Goal: Task Accomplishment & Management: Manage account settings

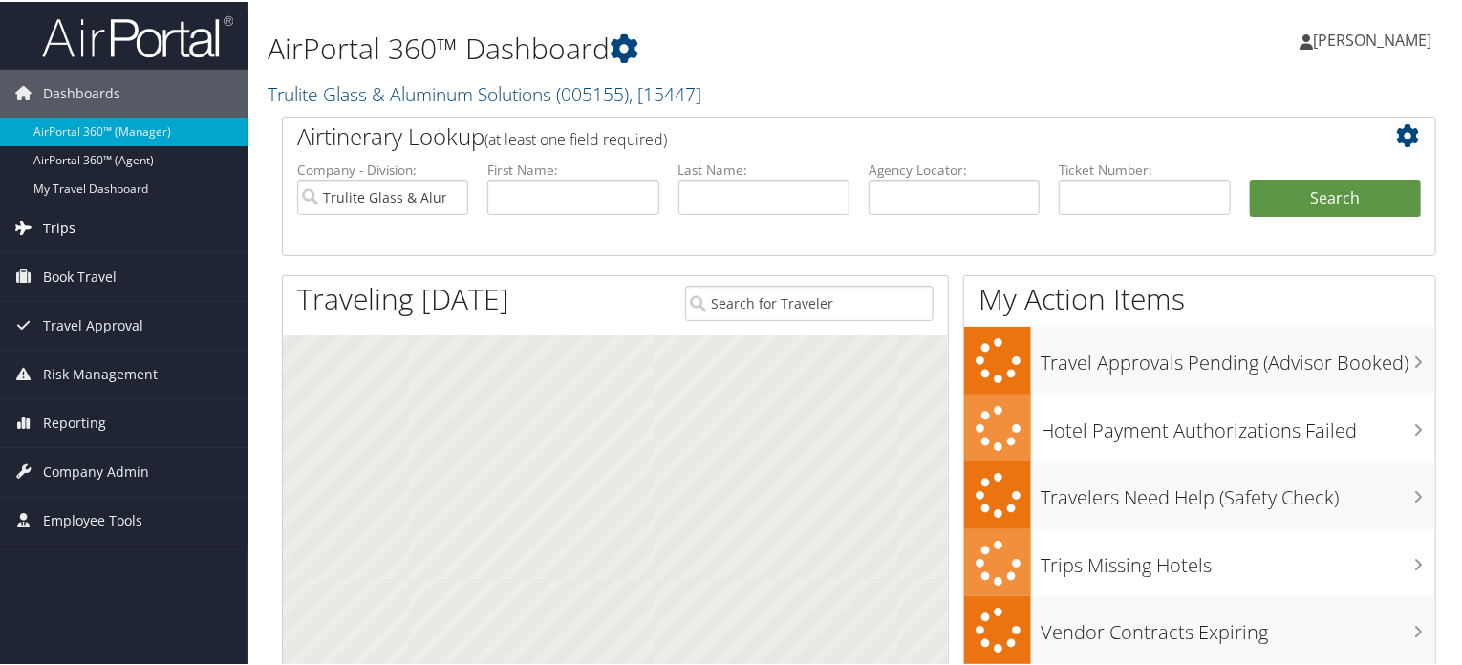
click at [56, 228] on span "Trips" at bounding box center [59, 227] width 32 height 48
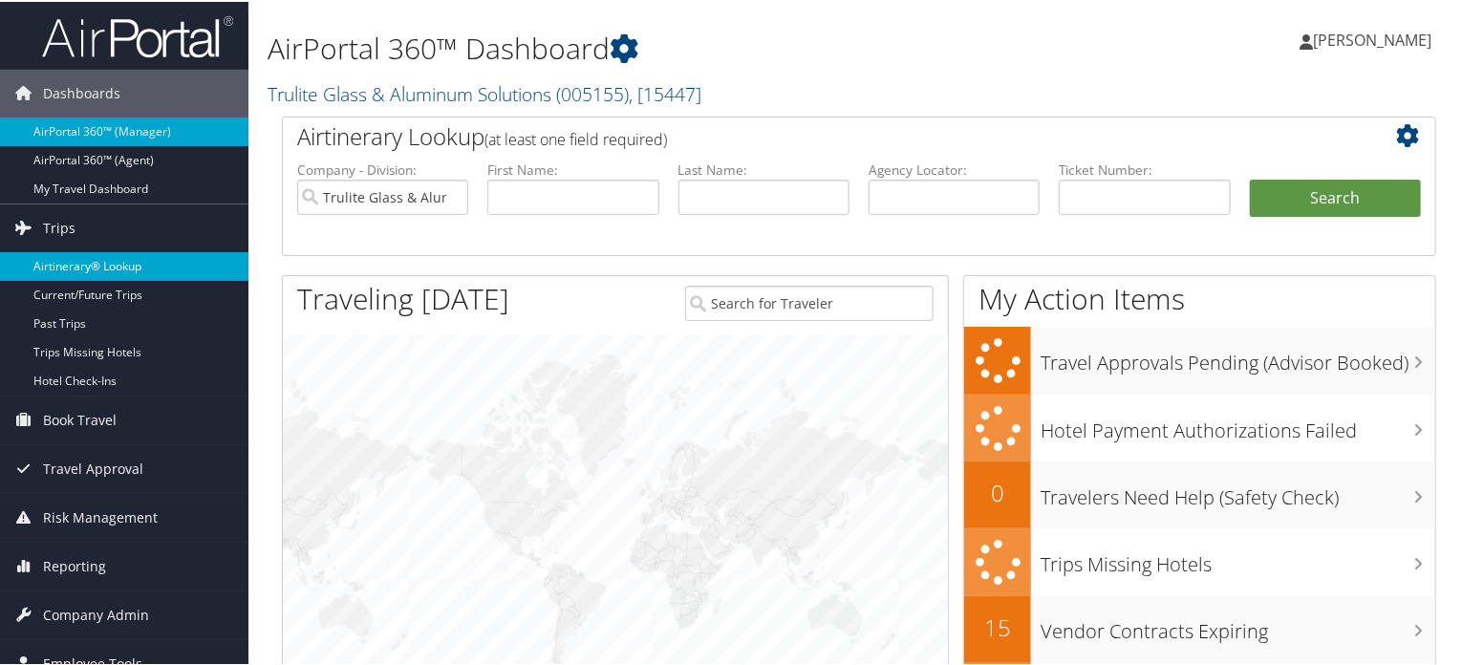
click at [87, 261] on link "Airtinerary® Lookup" at bounding box center [124, 264] width 249 height 29
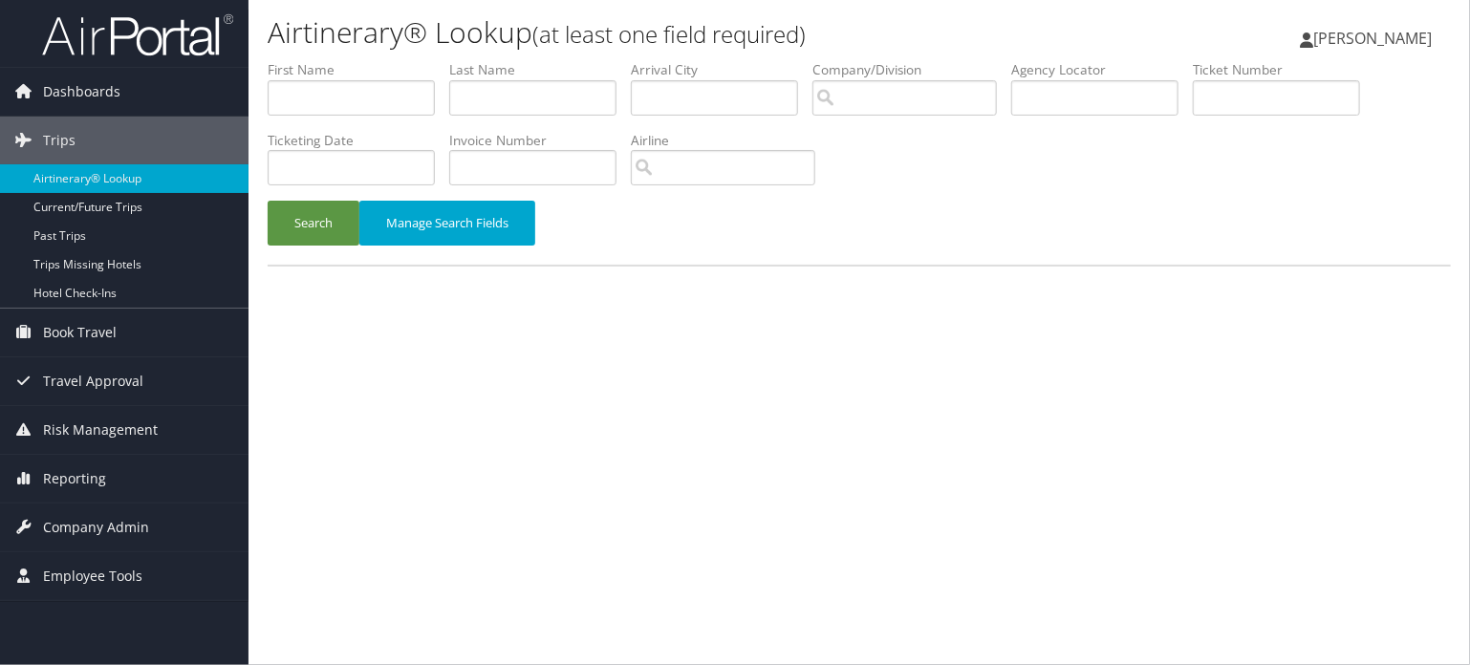
click at [1011, 77] on label "Company/Division" at bounding box center [911, 69] width 199 height 19
click at [1040, 107] on input "text" at bounding box center [1094, 97] width 167 height 35
paste input "D1X6R2"
type input "D1X6R2"
click at [279, 225] on button "Search" at bounding box center [314, 223] width 92 height 45
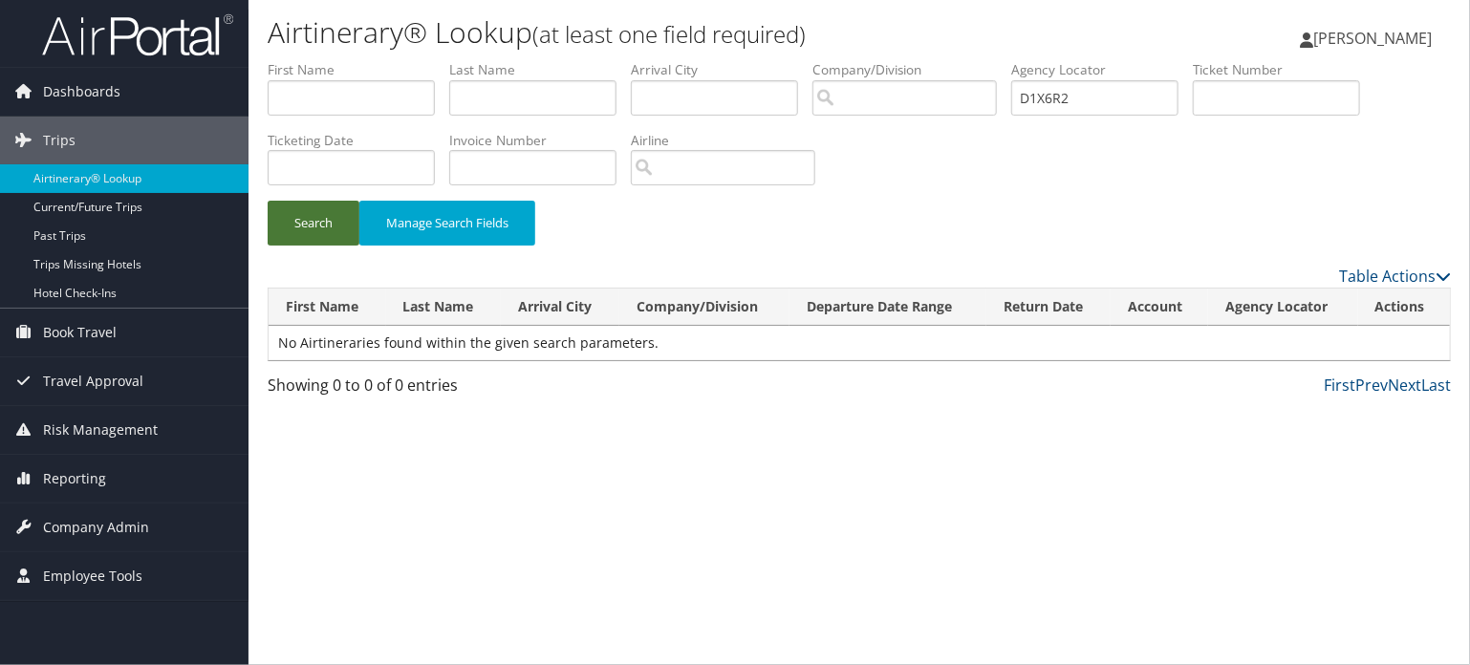
click at [279, 224] on button "Search" at bounding box center [314, 223] width 92 height 45
click at [297, 229] on button "Search" at bounding box center [314, 223] width 92 height 45
click at [63, 485] on span "Reporting" at bounding box center [74, 479] width 63 height 48
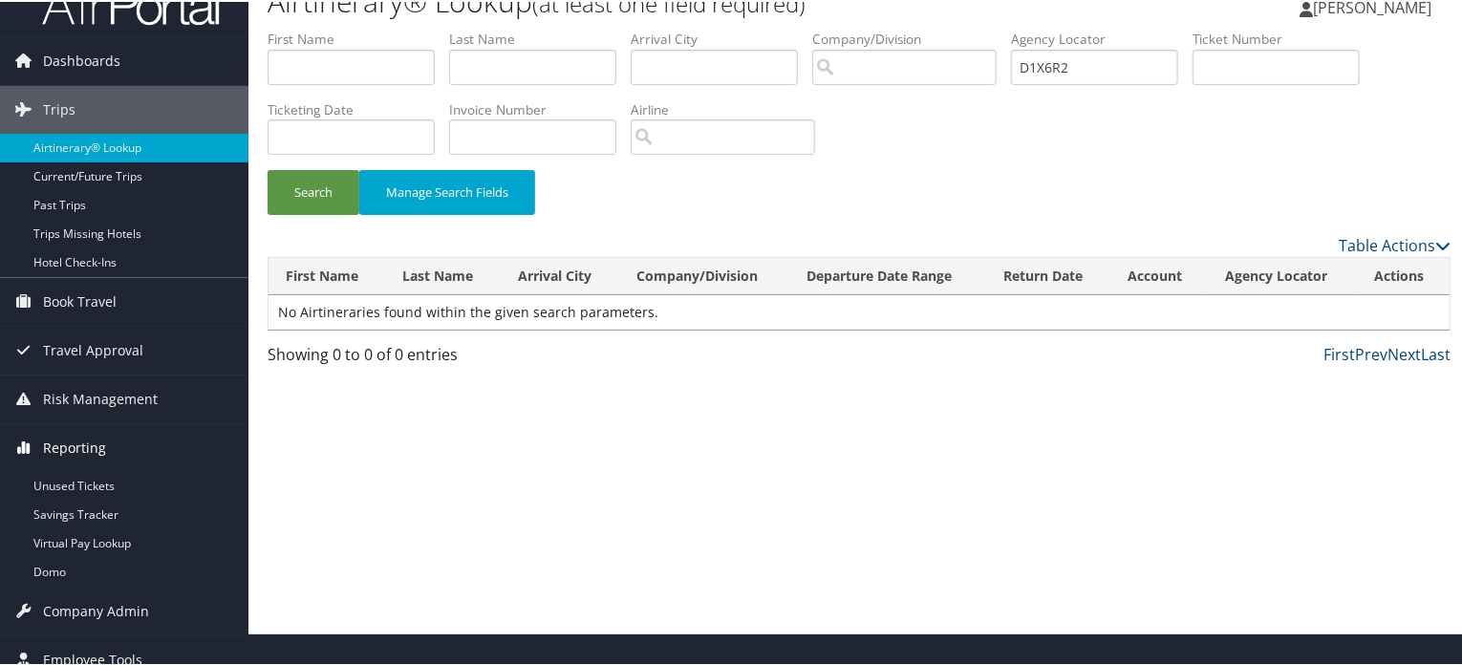
scroll to position [49, 0]
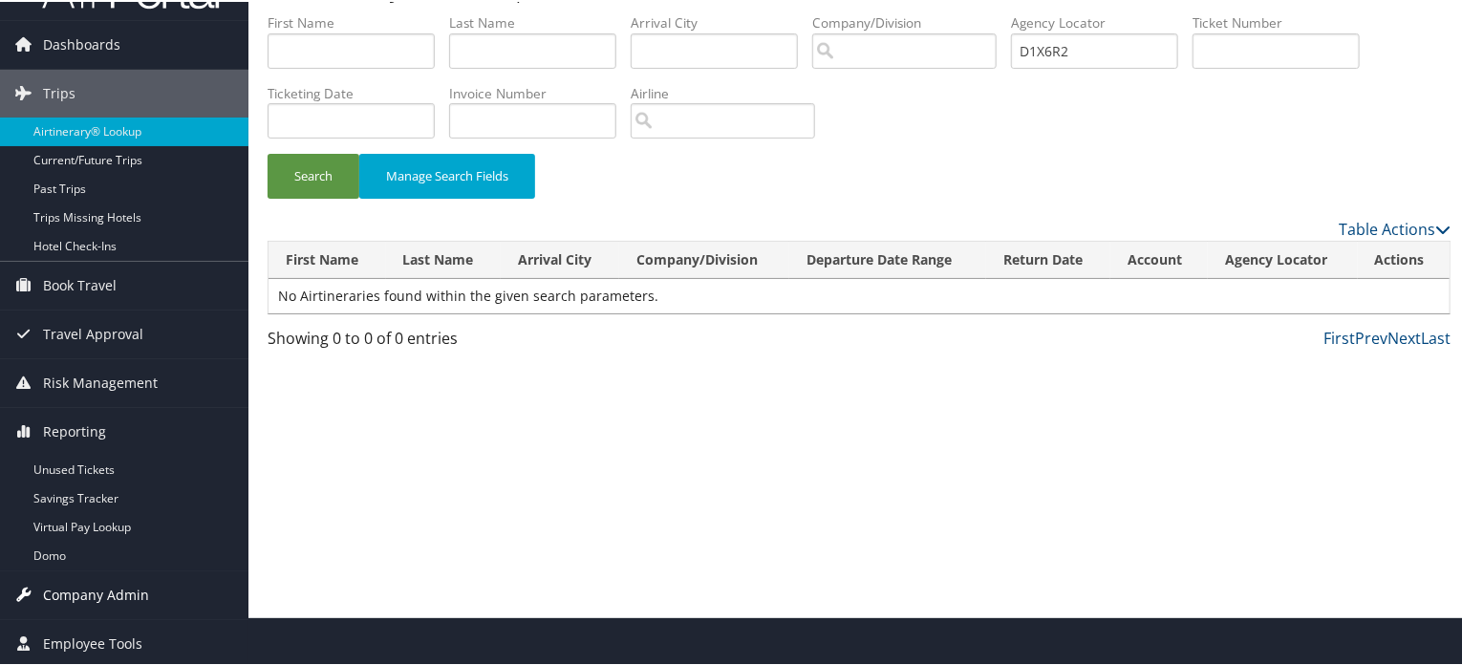
click at [89, 589] on span "Company Admin" at bounding box center [96, 594] width 106 height 48
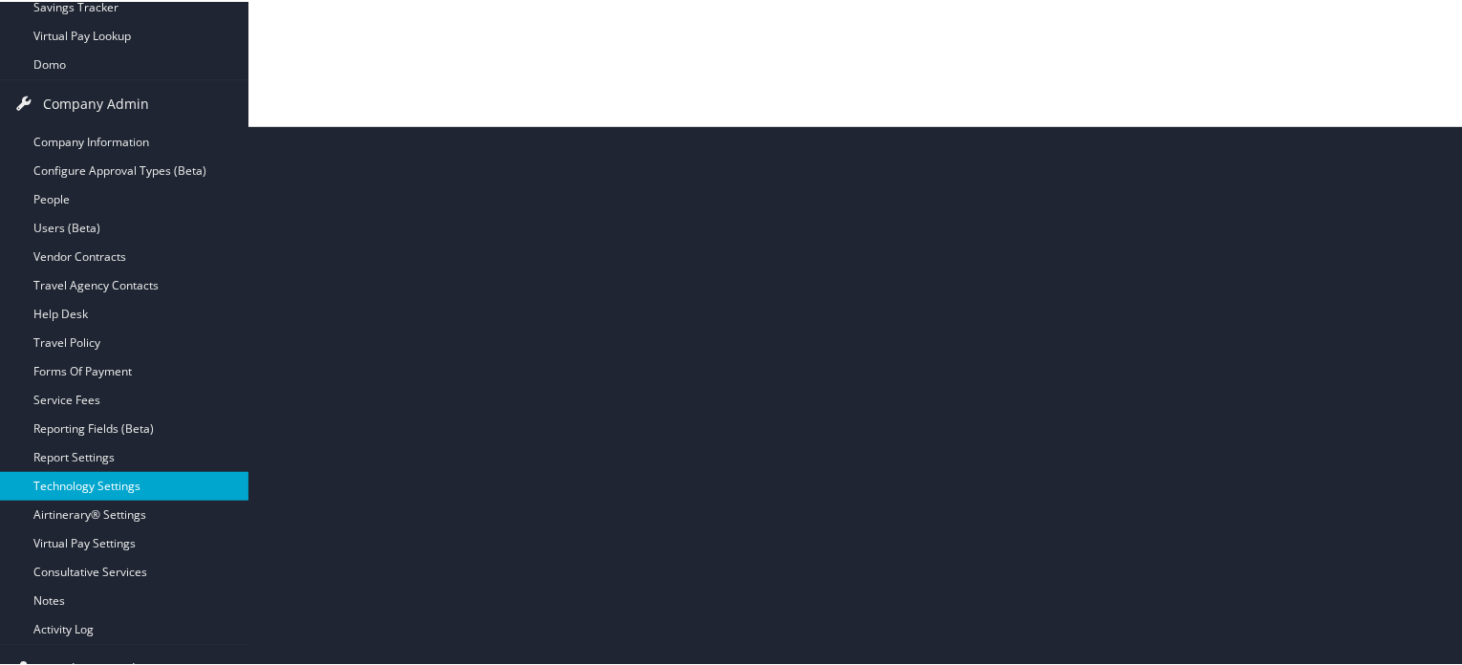
scroll to position [565, 0]
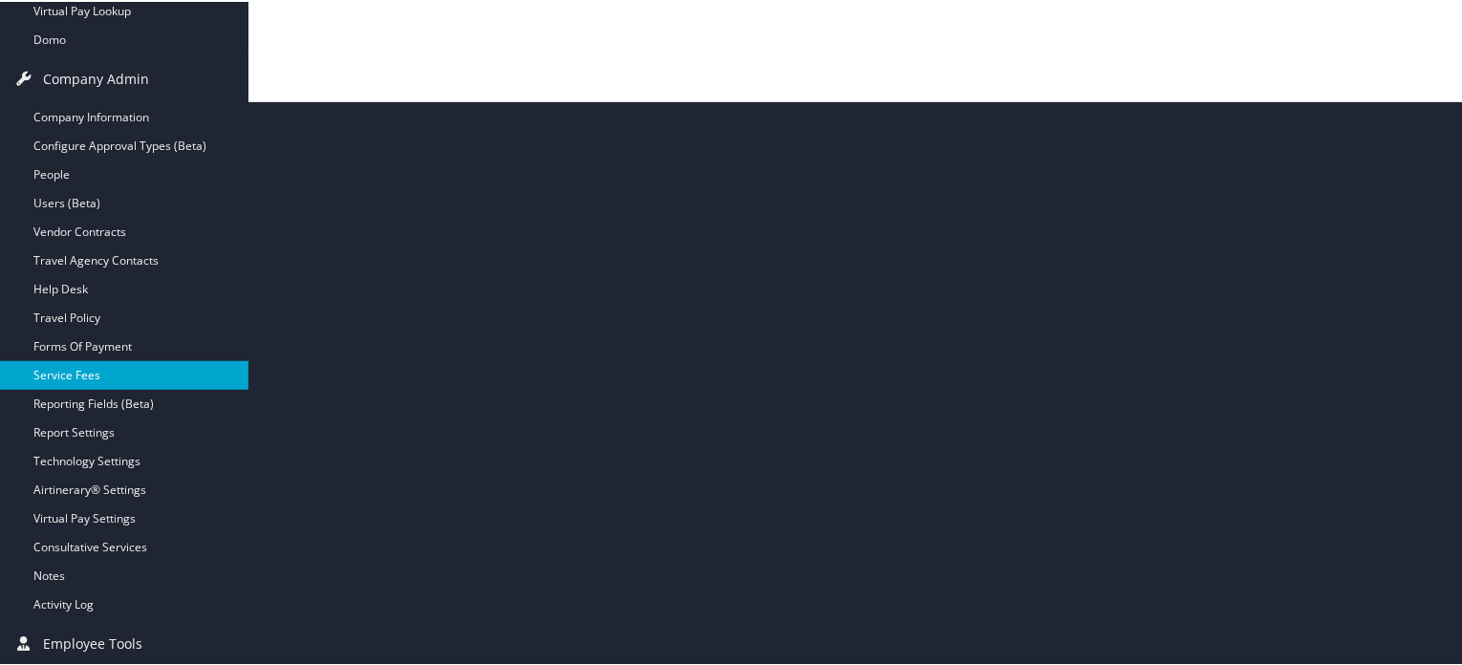
click at [81, 371] on link "Service Fees" at bounding box center [124, 373] width 249 height 29
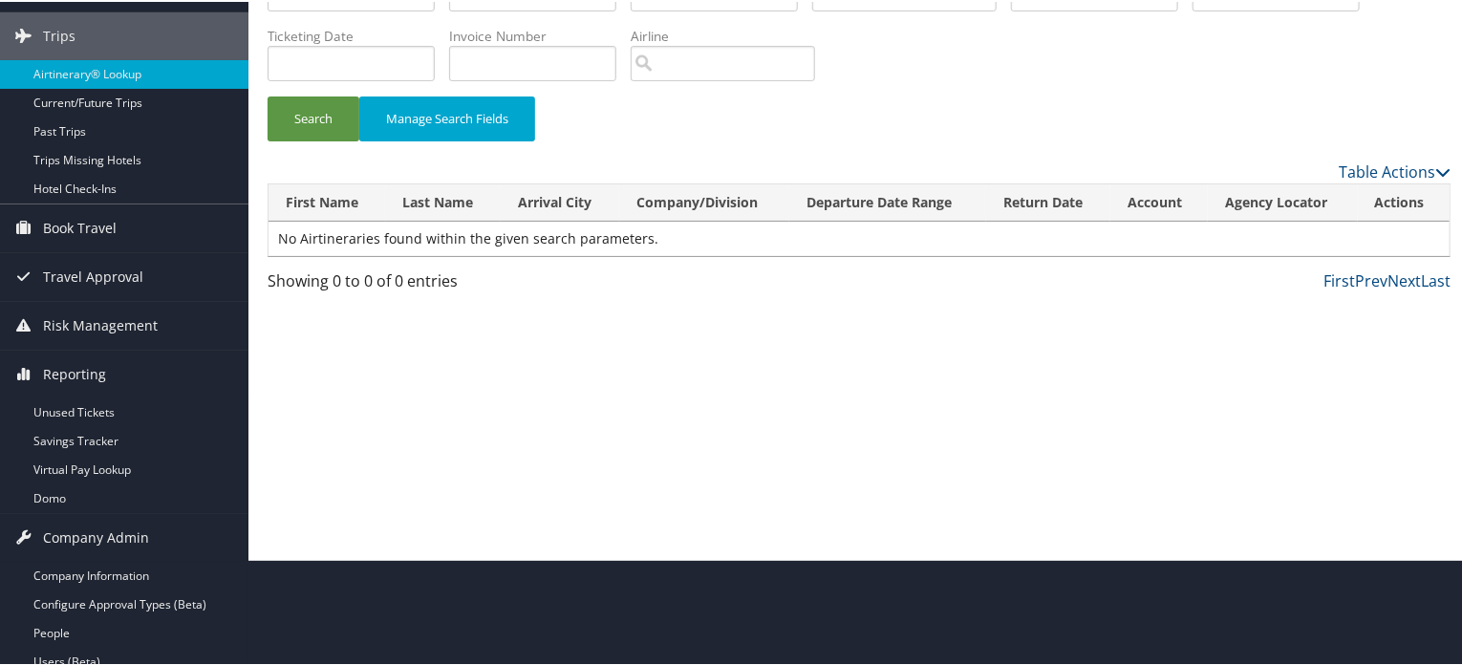
scroll to position [0, 0]
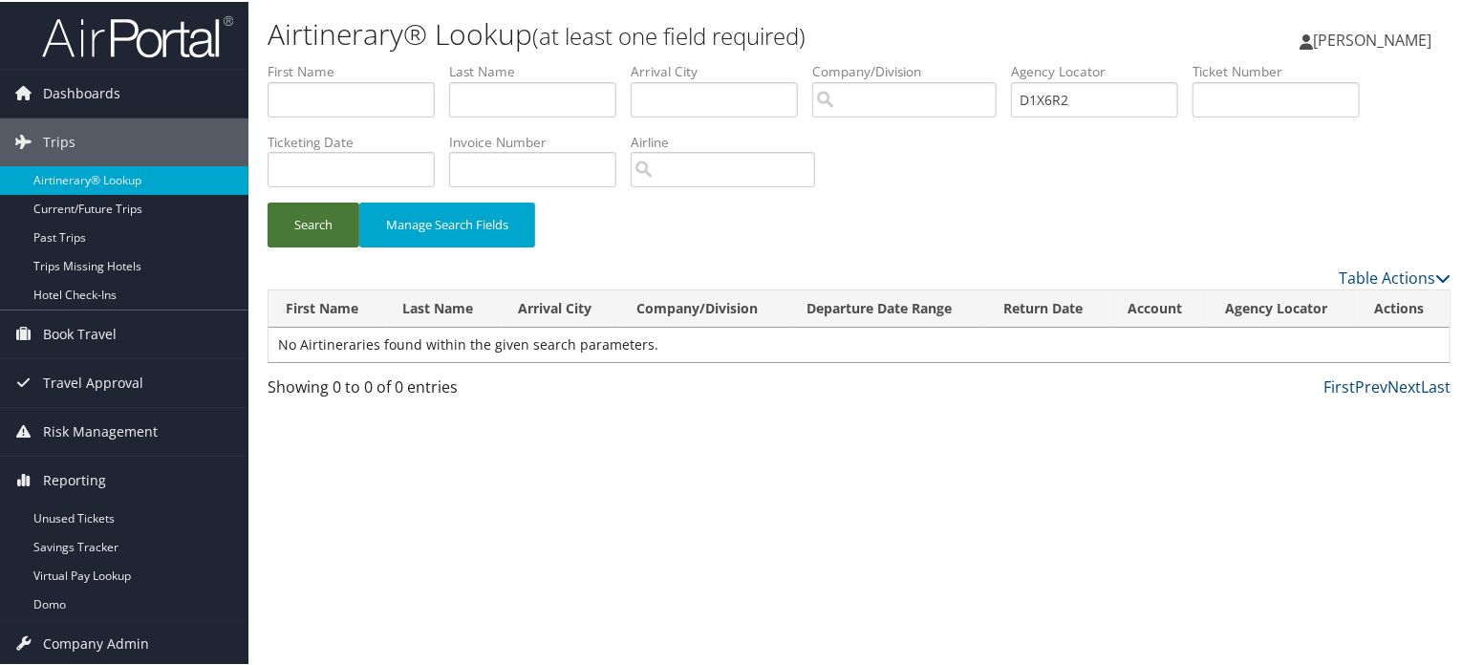
click at [292, 237] on button "Search" at bounding box center [314, 223] width 92 height 45
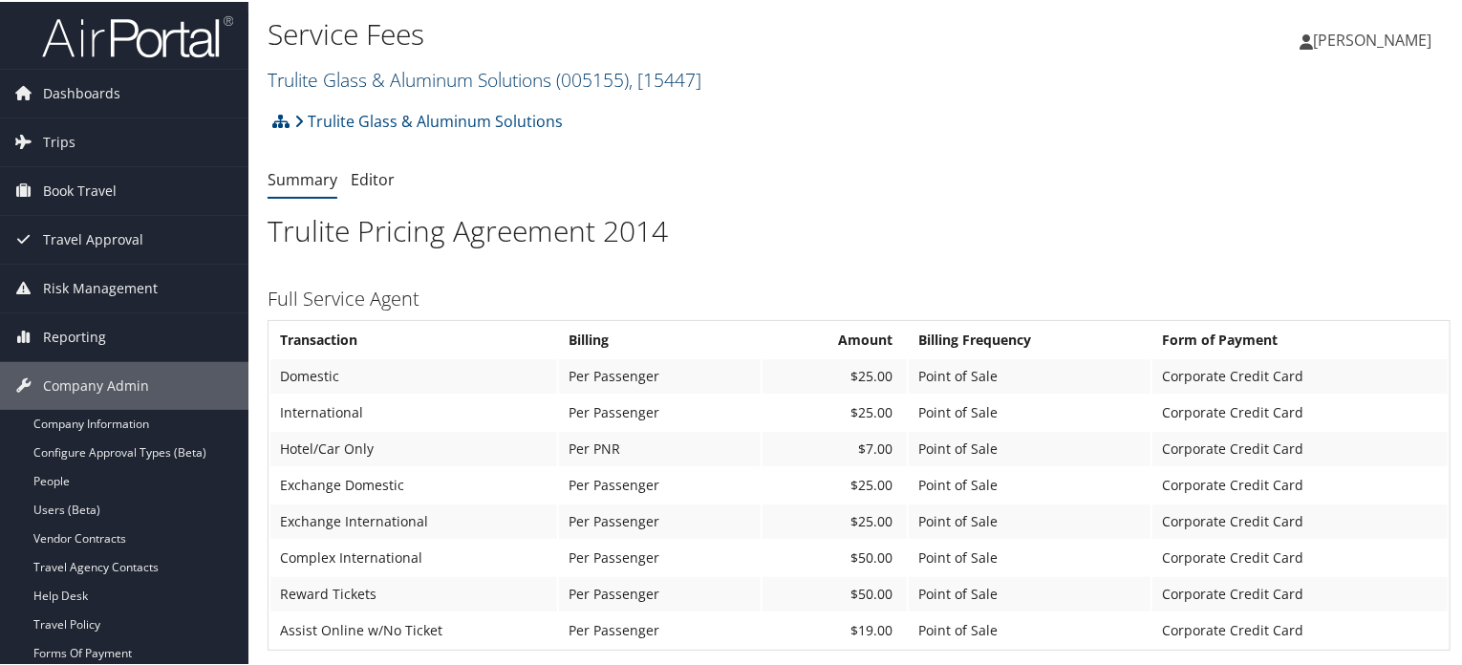
click at [540, 83] on link "Trulite Glass & Aluminum Solutions ( 005155 ) , [ 15447 ]" at bounding box center [485, 78] width 434 height 26
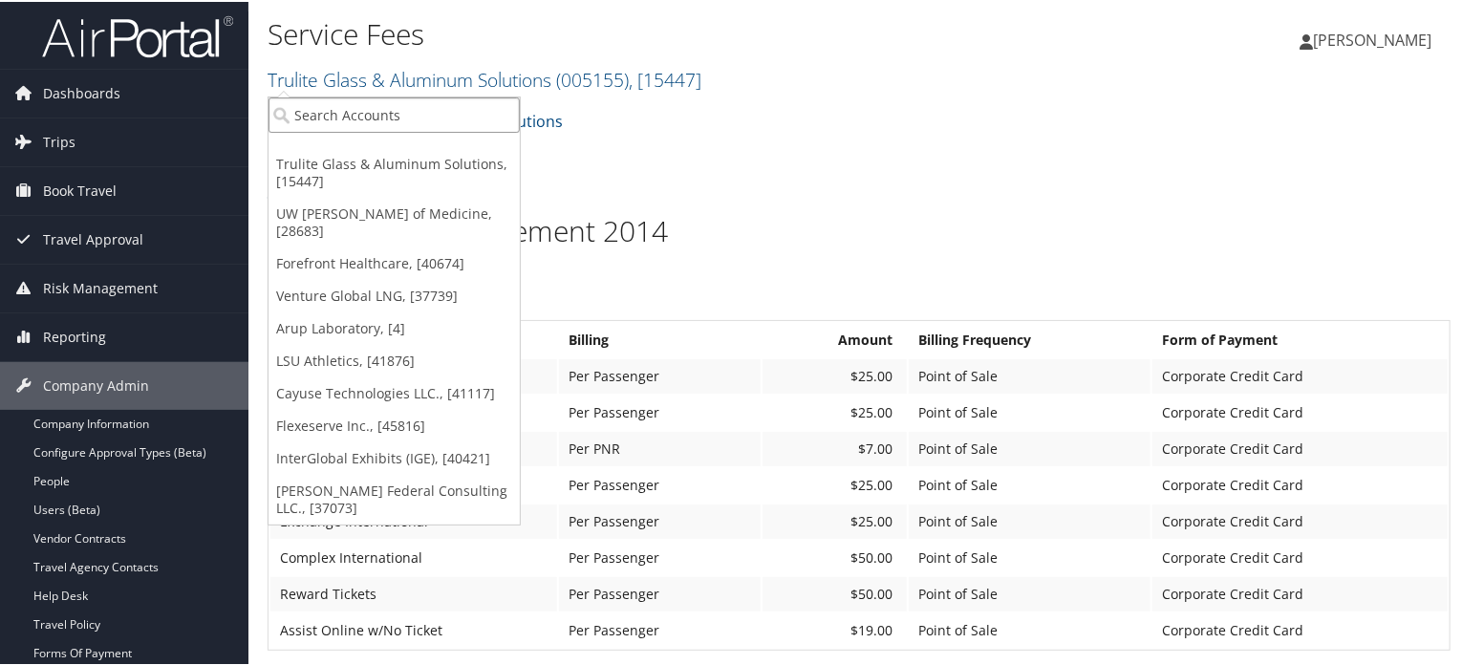
click at [381, 116] on input "search" at bounding box center [394, 113] width 251 height 35
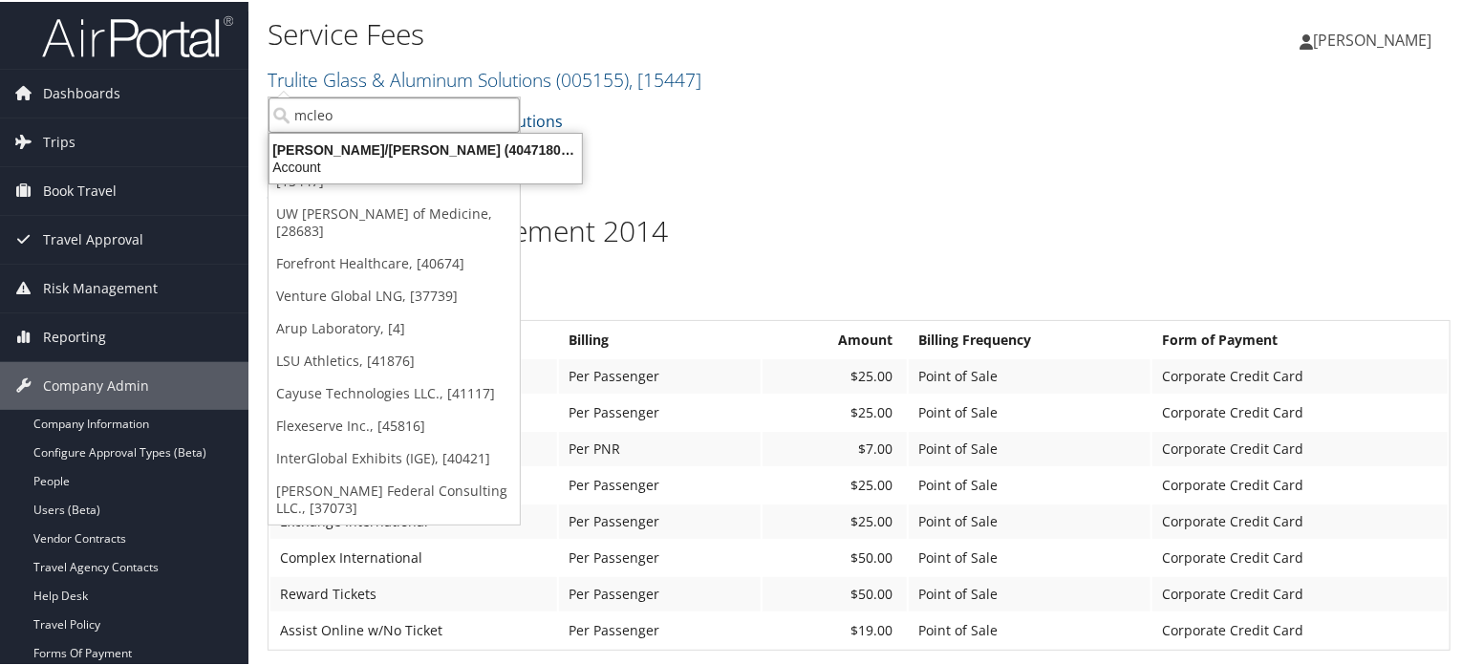
type input "mcleod"
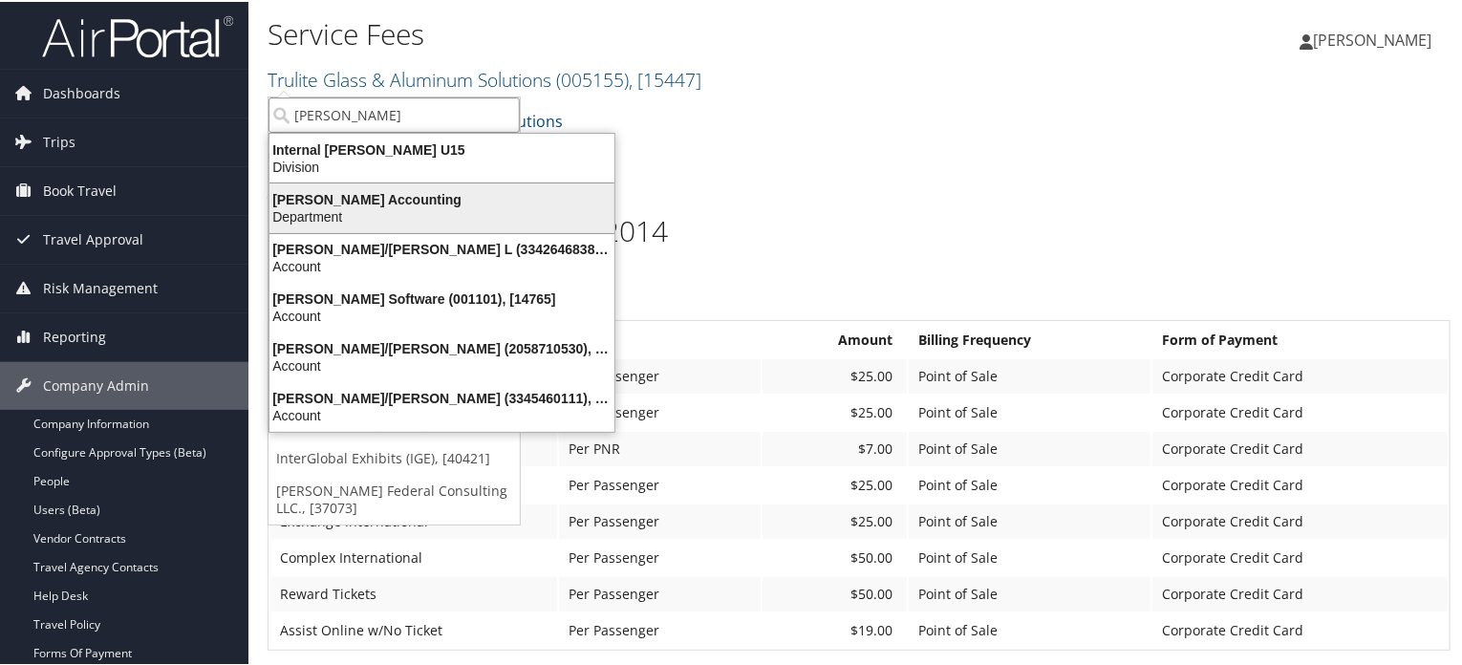
click at [374, 209] on div "Department" at bounding box center [442, 214] width 368 height 17
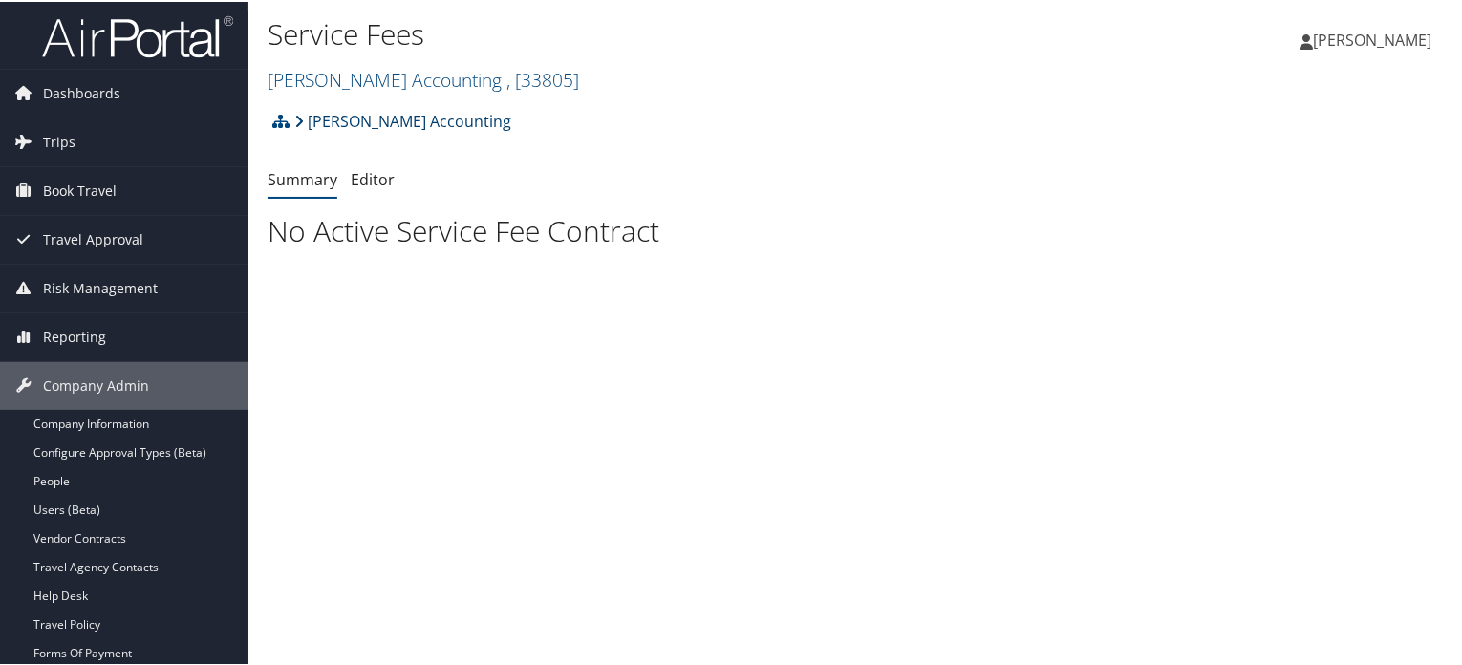
click at [432, 119] on link "[PERSON_NAME] Accounting" at bounding box center [402, 119] width 217 height 38
click at [507, 69] on span ", [ 33805 ]" at bounding box center [543, 78] width 73 height 26
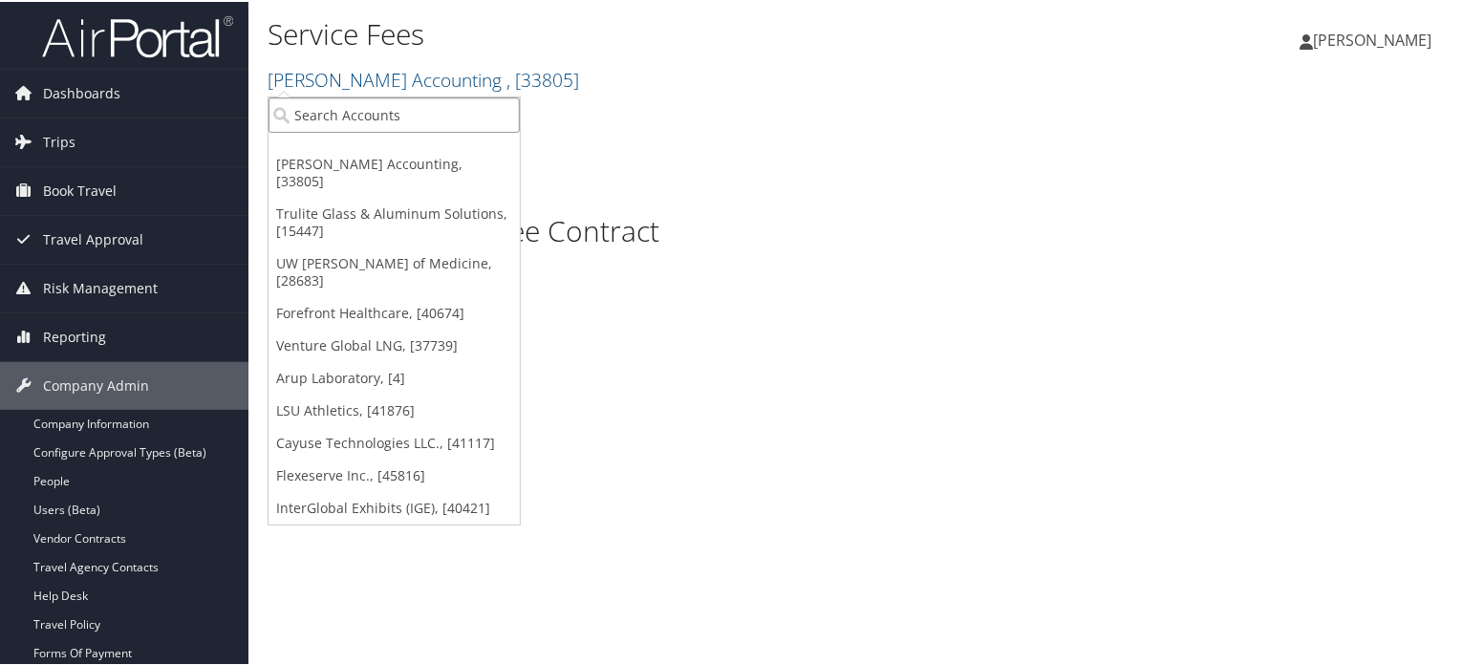
click at [390, 125] on input "search" at bounding box center [394, 113] width 251 height 35
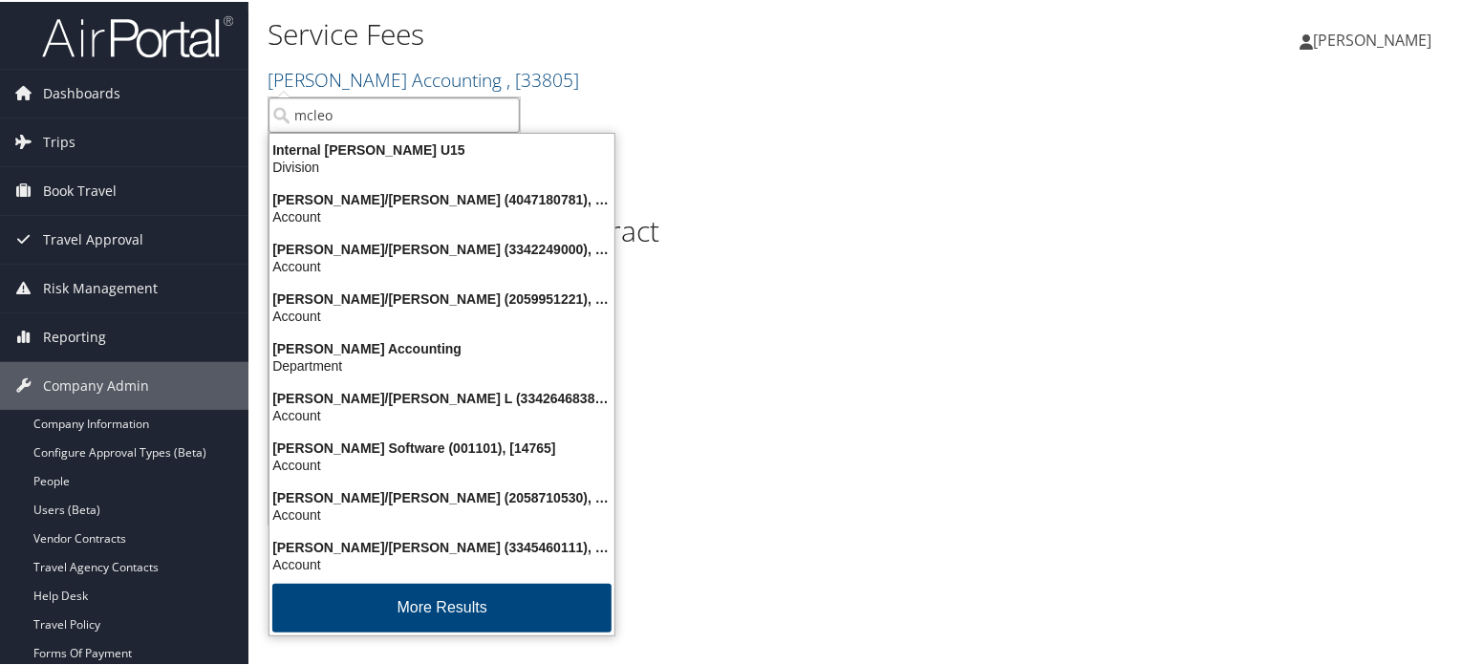
type input "mcleod"
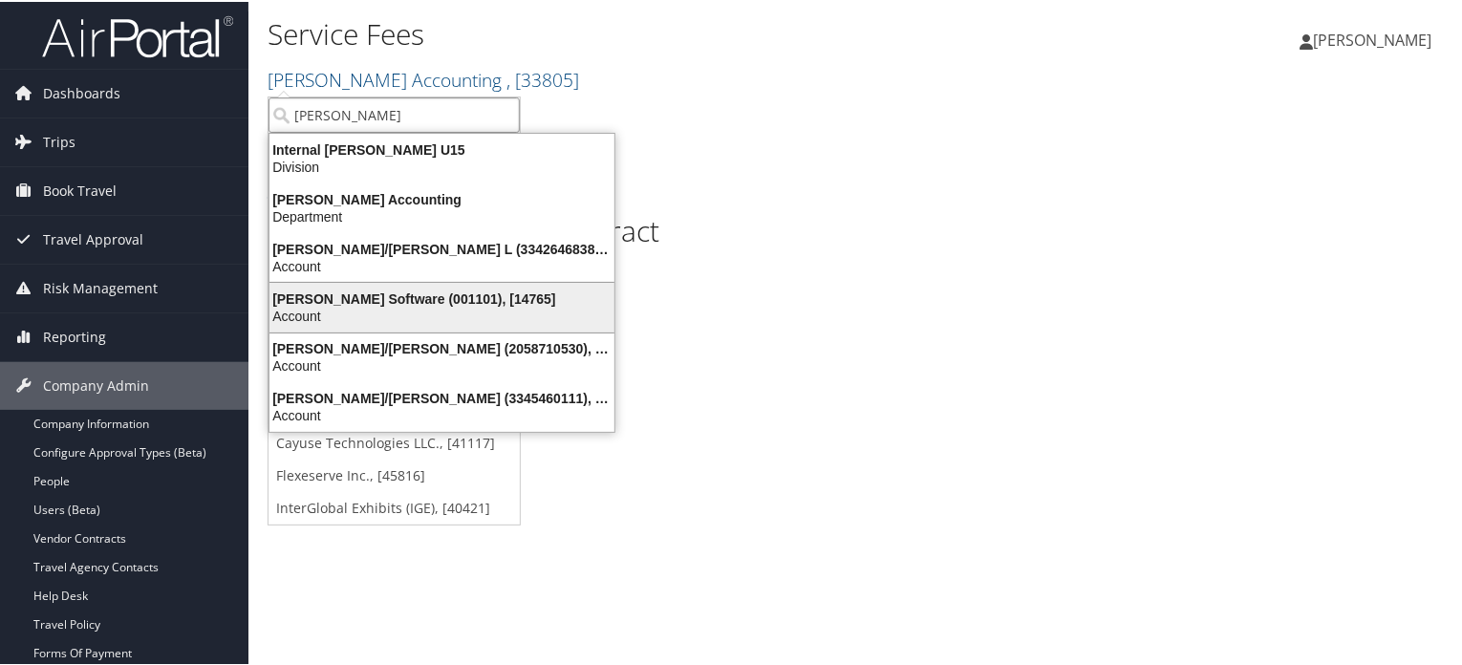
click at [361, 314] on div "Account" at bounding box center [442, 314] width 368 height 17
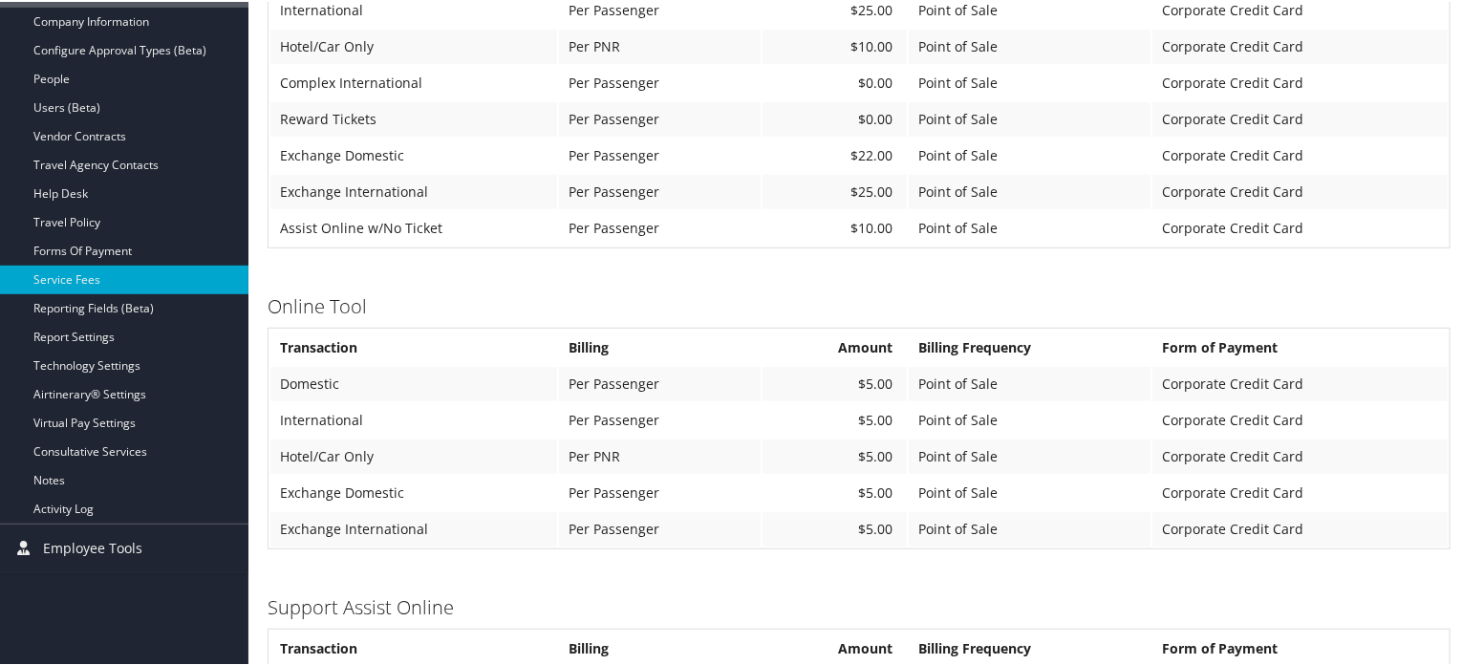
scroll to position [382, 0]
